Goal: Transaction & Acquisition: Download file/media

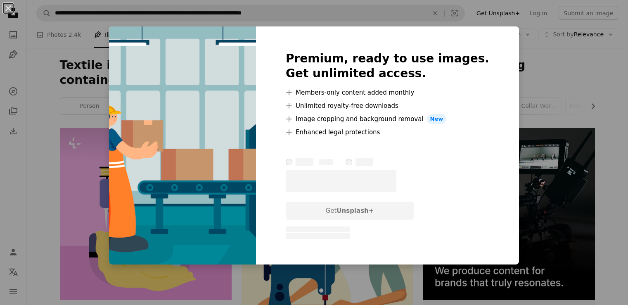
scroll to position [399, 0]
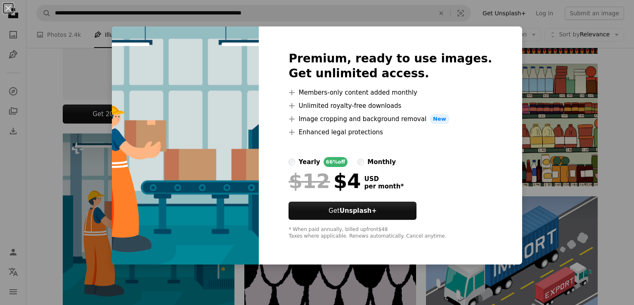
click at [588, 248] on div "An X shape Premium, ready to use images. Get unlimited access. A plus sign Memb…" at bounding box center [317, 152] width 634 height 305
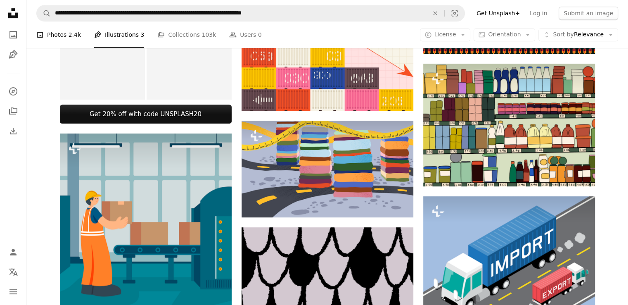
click at [64, 35] on link "A photo Photos 2.4k" at bounding box center [58, 34] width 45 height 26
